Goal: Ask a question

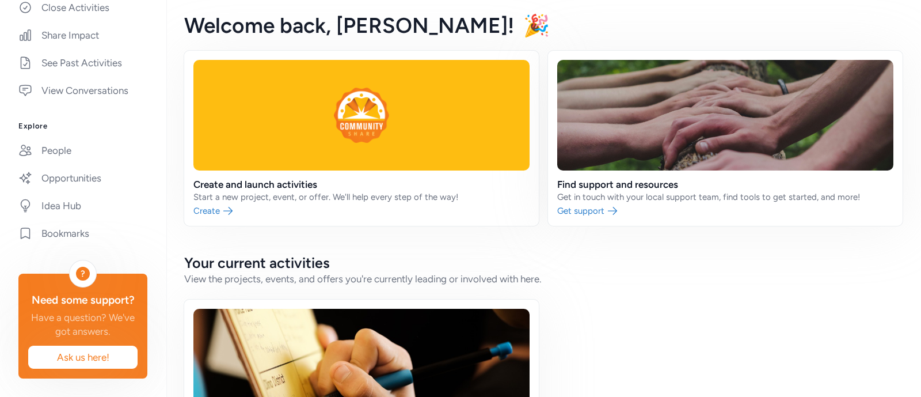
scroll to position [354, 0]
click at [75, 167] on link "Opportunities" at bounding box center [82, 177] width 147 height 25
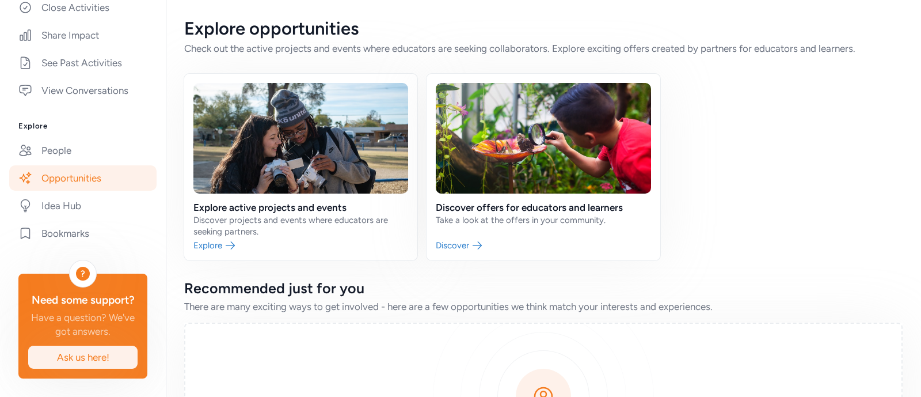
click at [70, 359] on span "Ask us here!" at bounding box center [82, 357] width 91 height 14
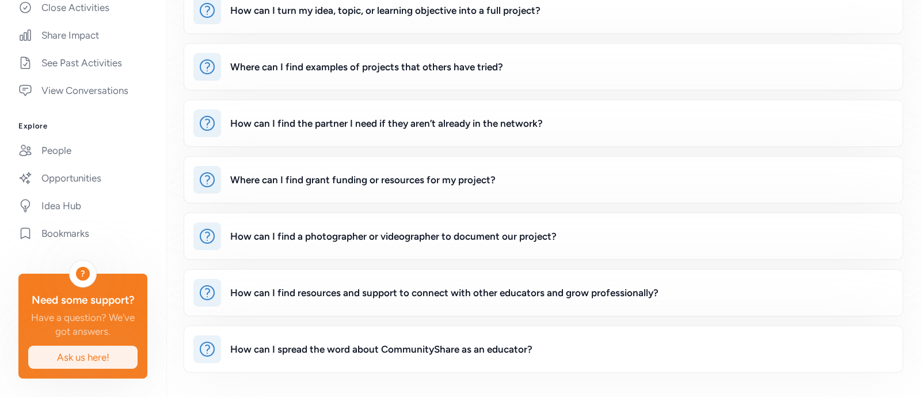
scroll to position [188, 0]
click at [268, 183] on div "Where can I find grant funding or resources for my project?" at bounding box center [362, 179] width 265 height 14
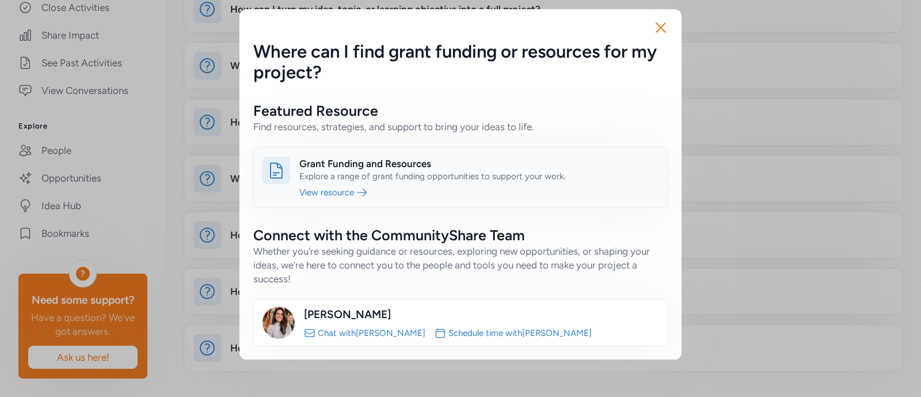
click at [326, 196] on link at bounding box center [460, 177] width 415 height 60
click at [665, 26] on icon "button" at bounding box center [661, 27] width 18 height 18
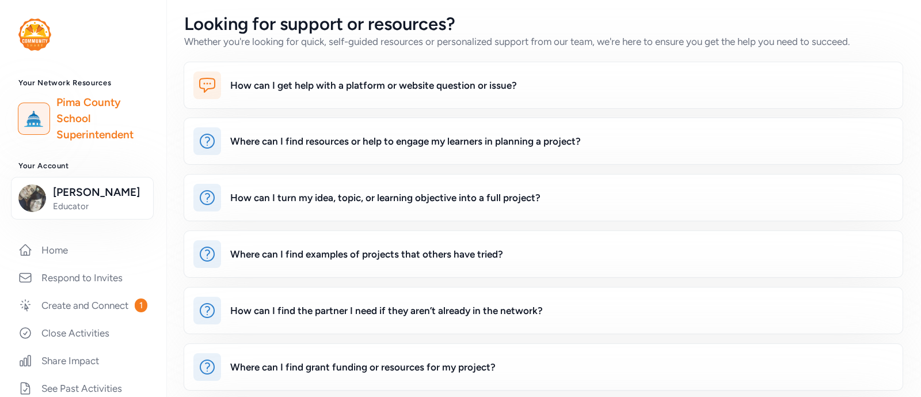
click at [85, 121] on link "Pima County School Superintendent" at bounding box center [101, 118] width 91 height 48
click at [43, 35] on img at bounding box center [34, 34] width 33 height 32
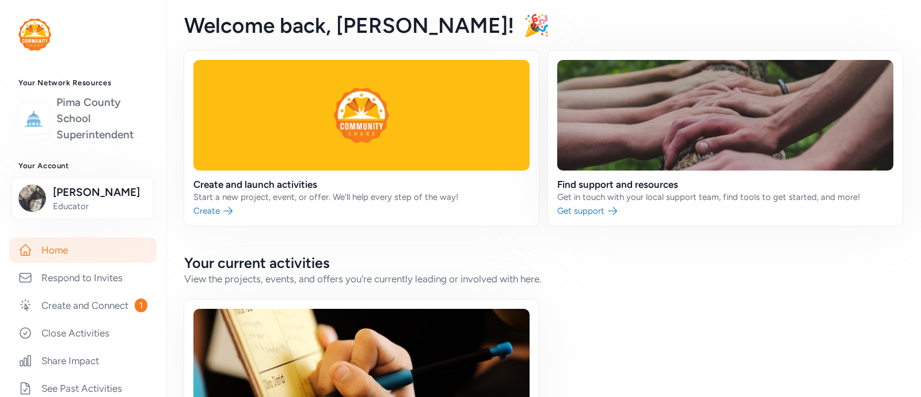
click at [81, 132] on link "Pima County School Superintendent" at bounding box center [101, 118] width 91 height 48
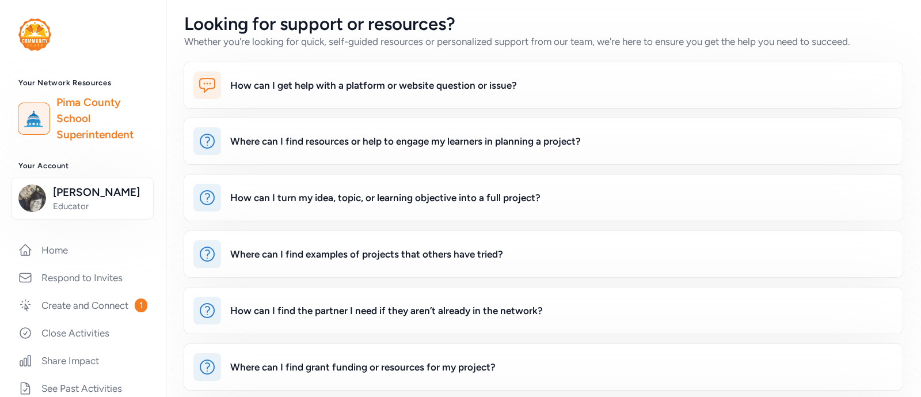
click at [32, 39] on img at bounding box center [34, 34] width 33 height 32
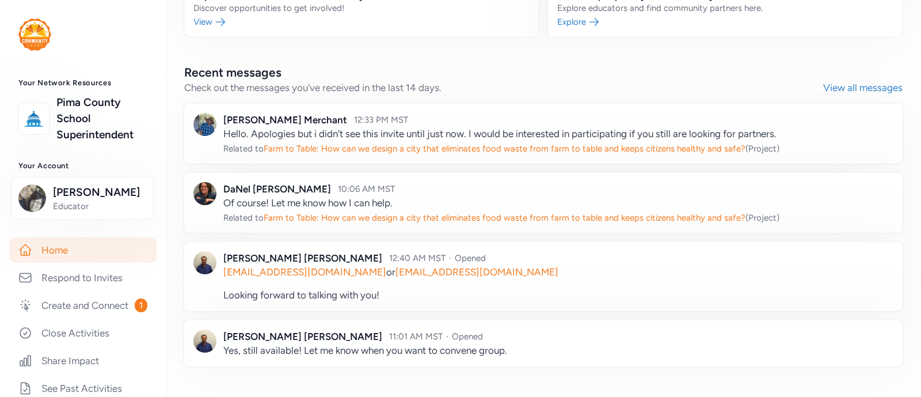
scroll to position [708, 0]
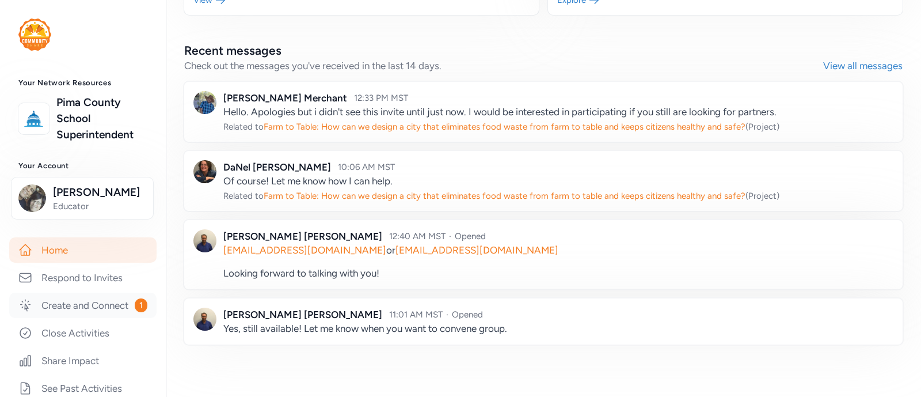
click at [71, 313] on link "Create and Connect 1" at bounding box center [82, 305] width 147 height 25
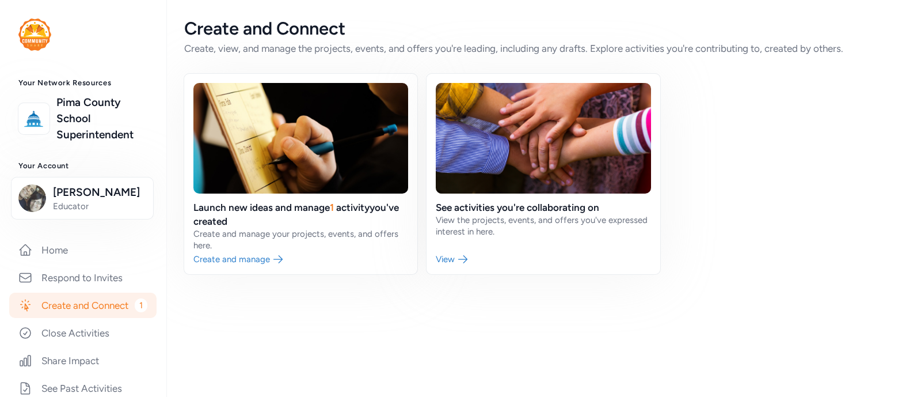
click at [27, 40] on img at bounding box center [34, 34] width 33 height 32
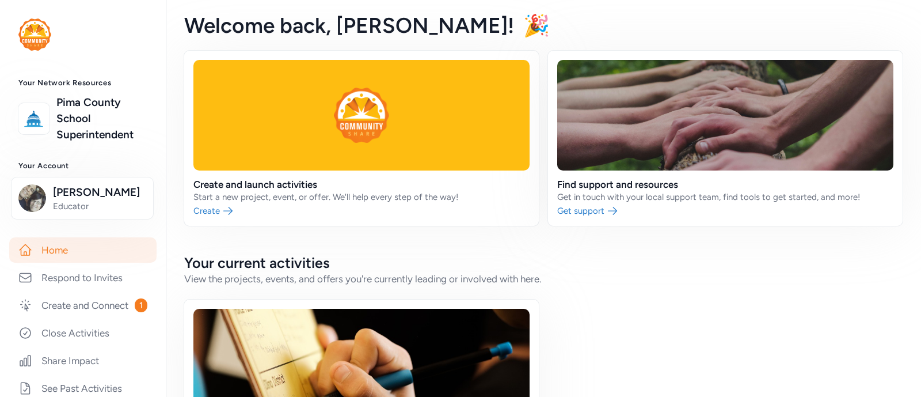
click at [21, 28] on img at bounding box center [34, 34] width 33 height 32
